Goal: Information Seeking & Learning: Learn about a topic

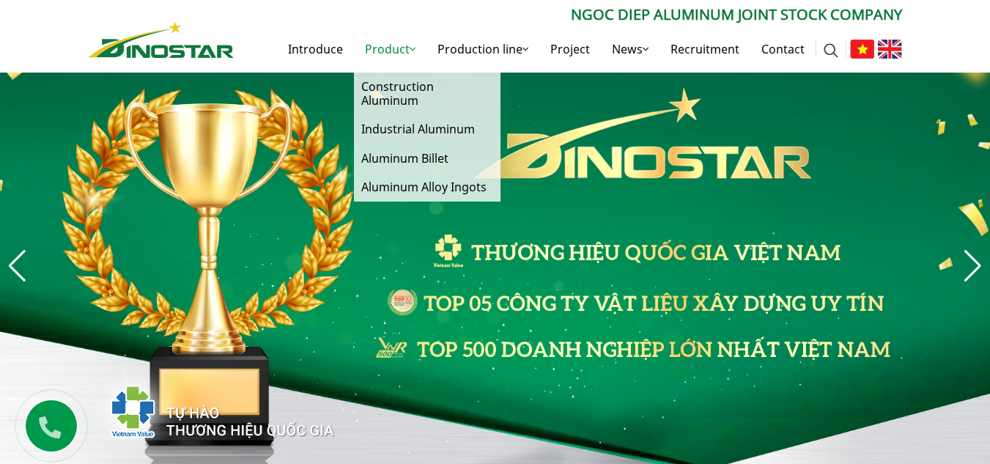
click at [419, 56] on link "Product" at bounding box center [390, 49] width 73 height 47
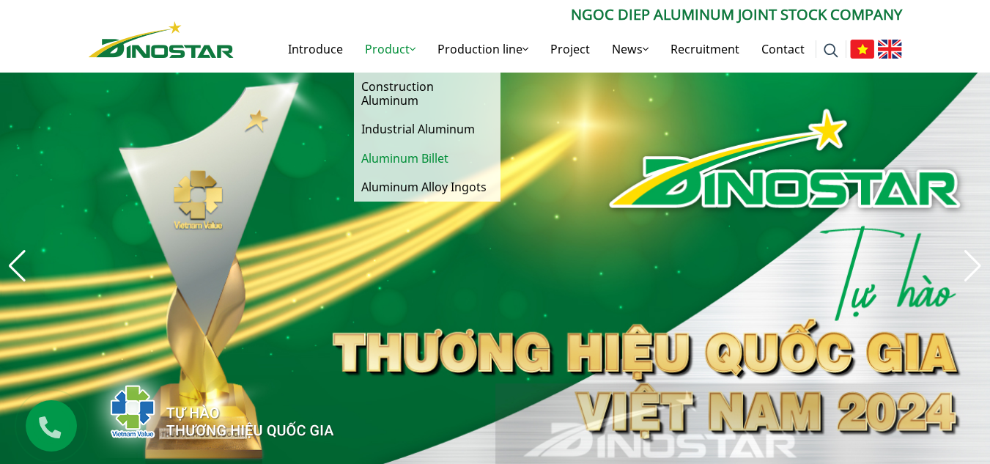
click at [443, 151] on font "Aluminum Billet" at bounding box center [404, 158] width 87 height 16
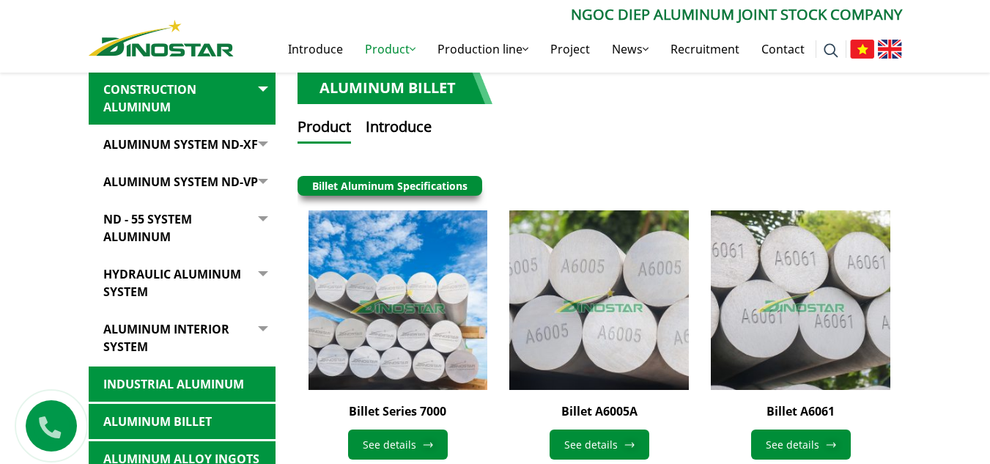
scroll to position [295, 0]
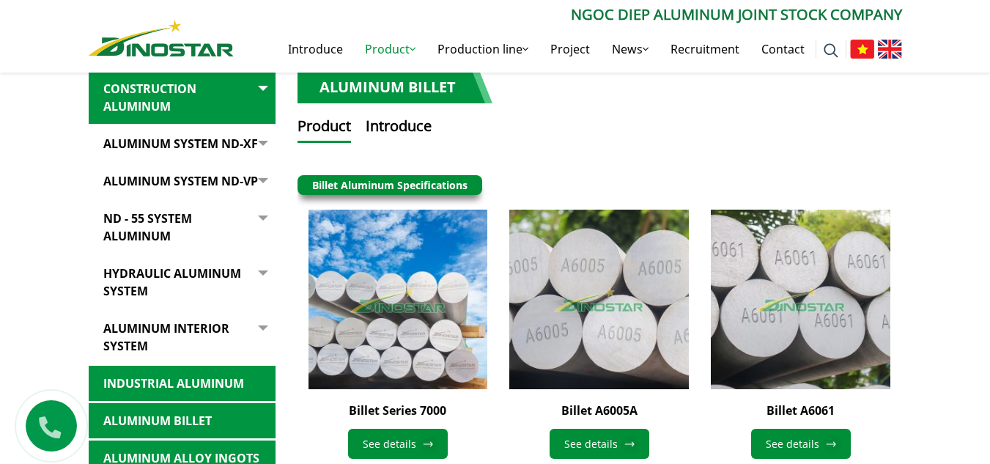
click at [990, 183] on html "Introduce Product Product Construction Aluminum Industrial Aluminum Aluminum Bi…" at bounding box center [495, 429] width 990 height 1448
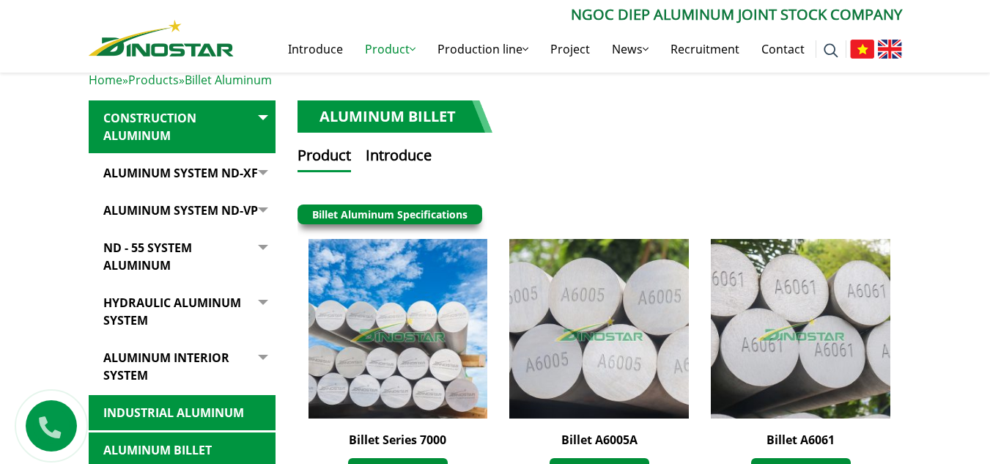
scroll to position [276, 0]
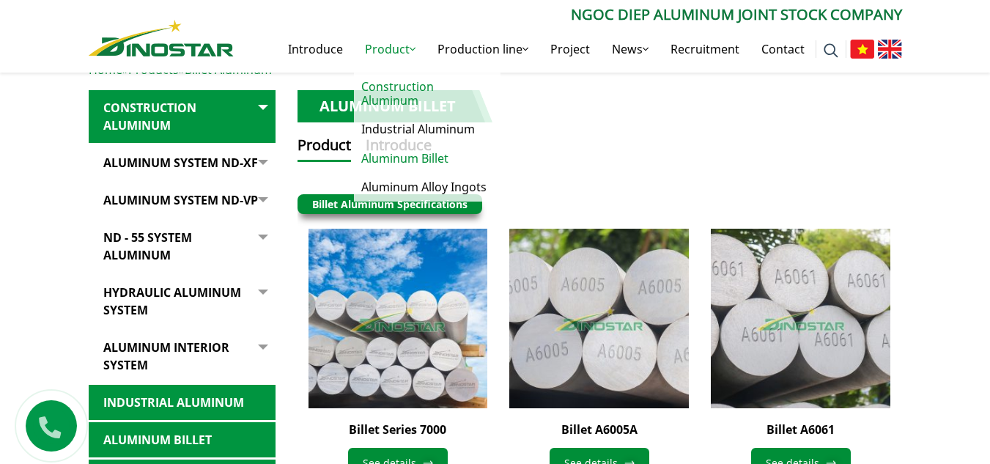
click at [423, 82] on font "Construction Aluminum" at bounding box center [397, 93] width 73 height 30
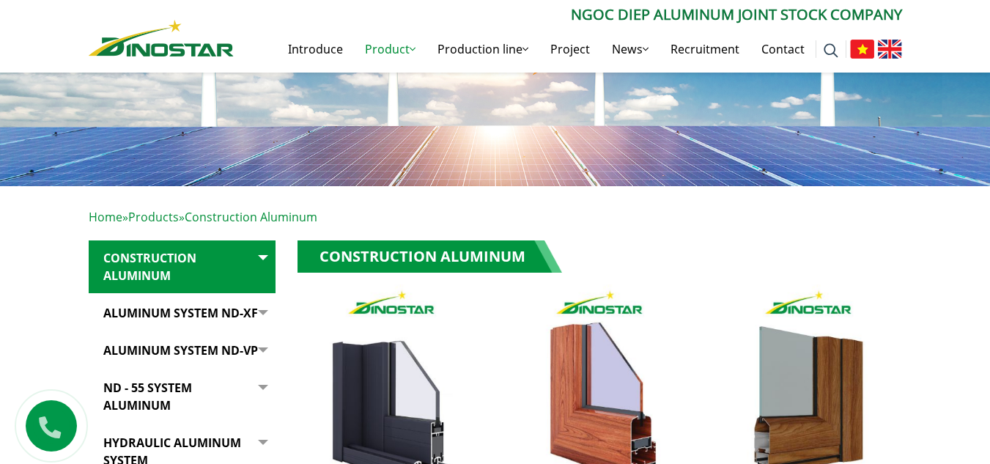
scroll to position [156, 0]
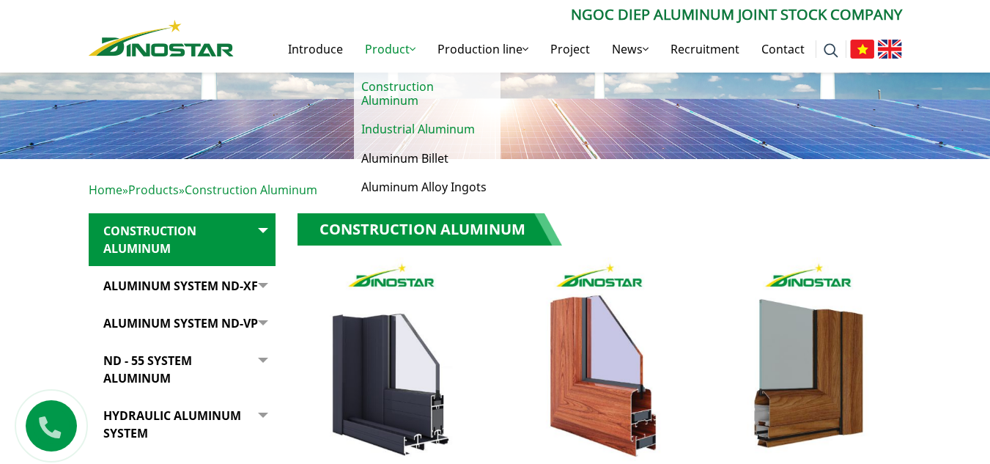
click at [426, 121] on font "Industrial Aluminum" at bounding box center [418, 129] width 114 height 16
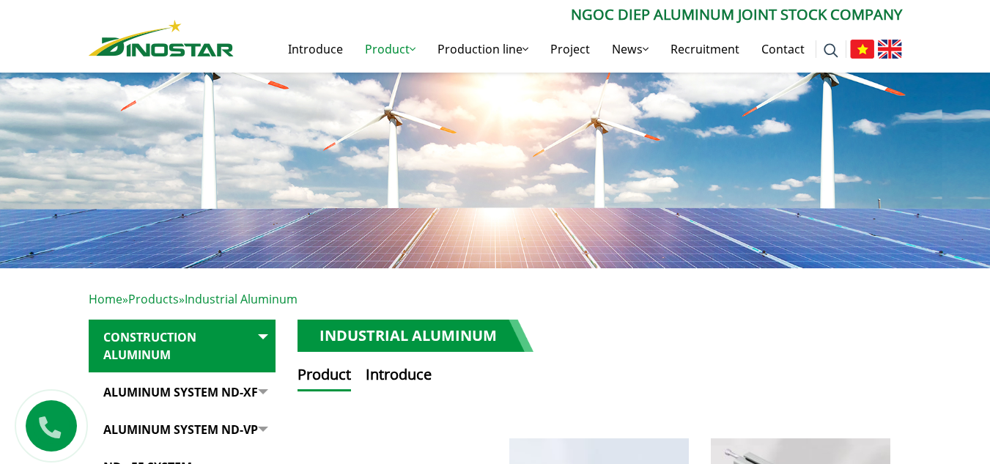
scroll to position [44, 0]
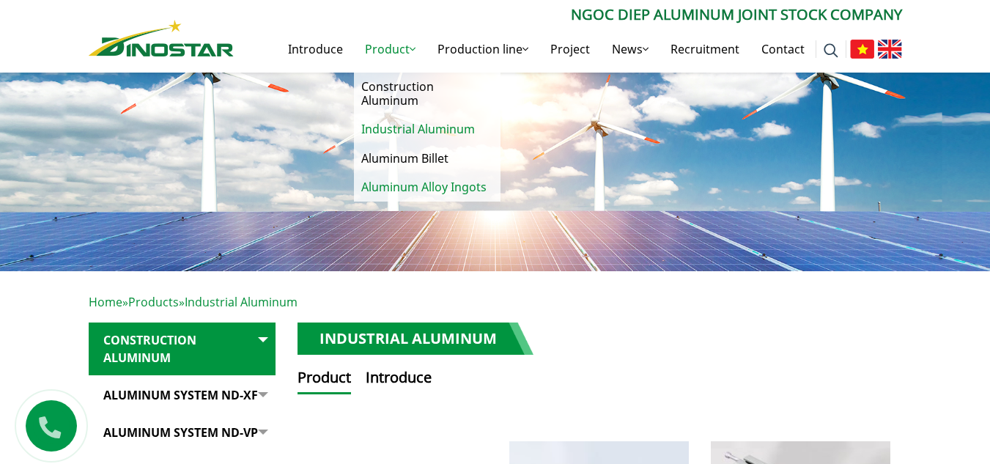
click at [435, 179] on font "Aluminum Alloy Ingots" at bounding box center [423, 187] width 125 height 16
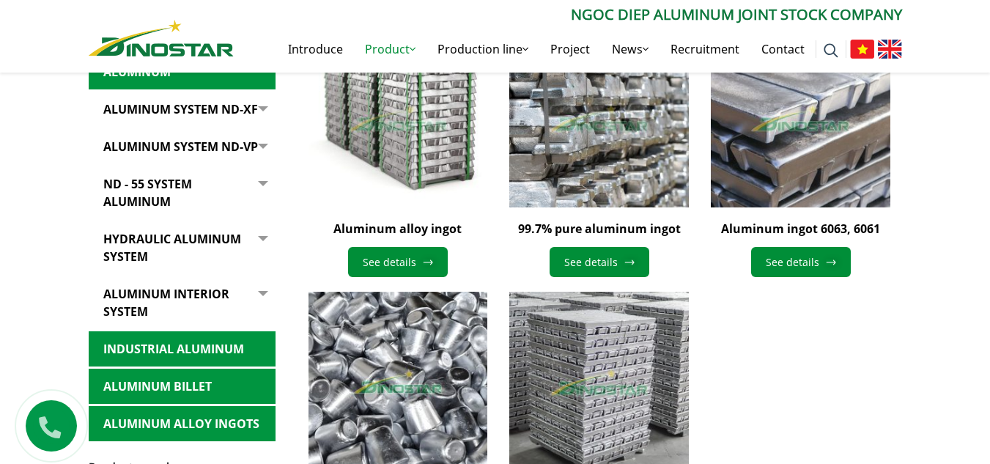
scroll to position [443, 0]
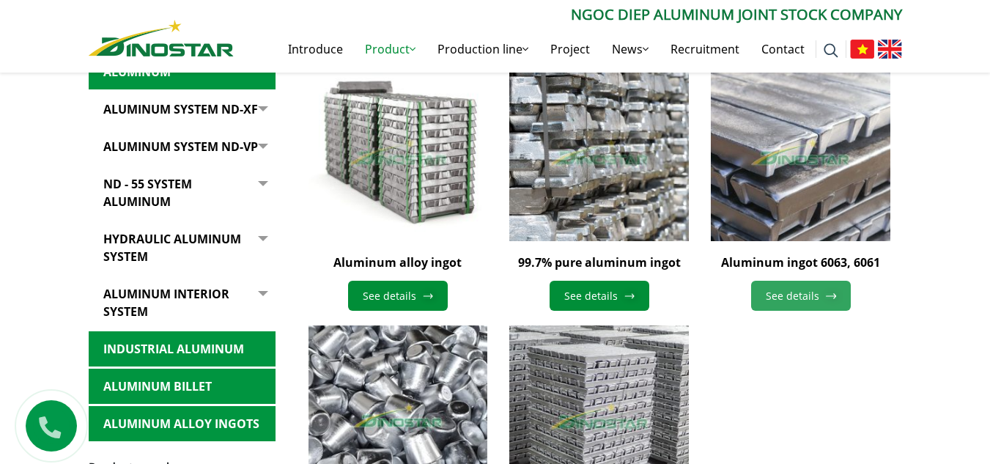
click at [801, 305] on link "See details" at bounding box center [801, 296] width 100 height 30
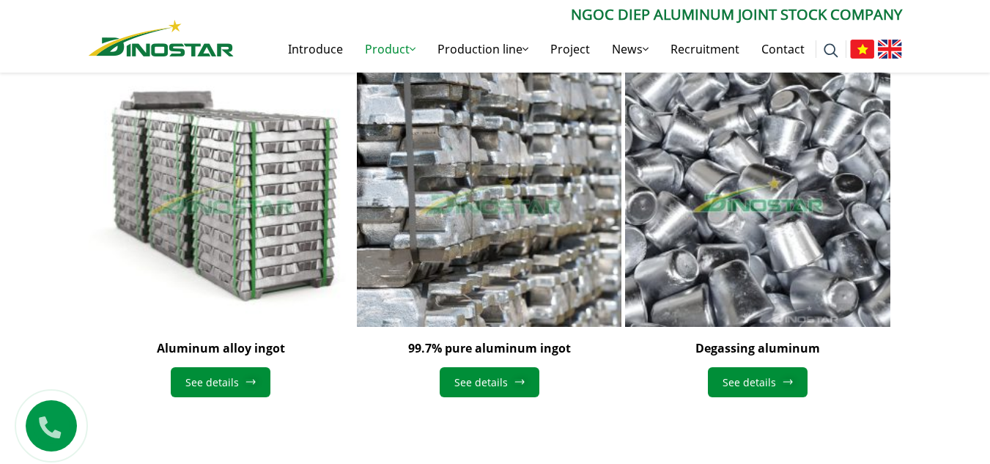
scroll to position [1914, 0]
